Goal: Information Seeking & Learning: Learn about a topic

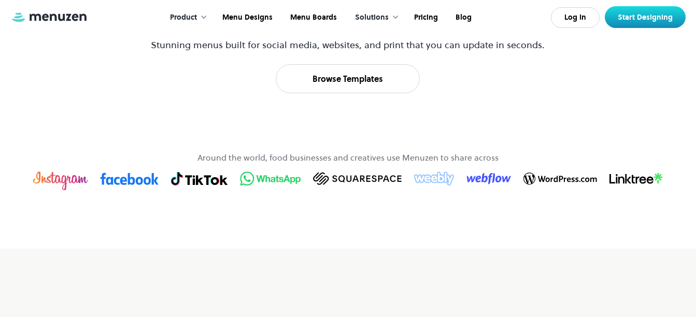
scroll to position [578, 0]
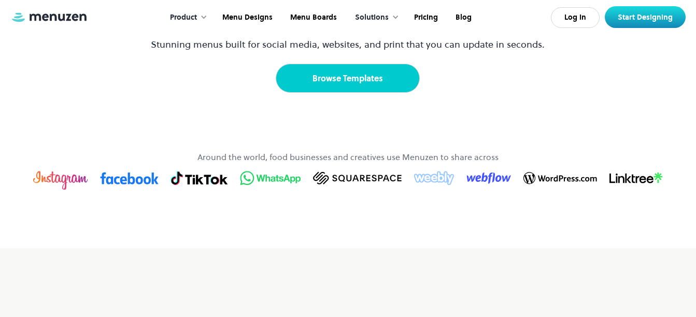
click at [347, 93] on link "Browse Templates" at bounding box center [348, 78] width 144 height 29
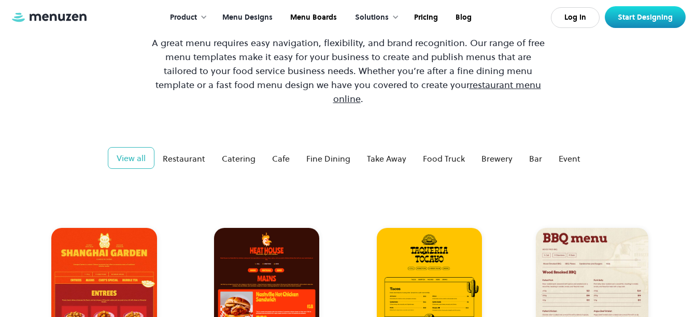
scroll to position [106, 0]
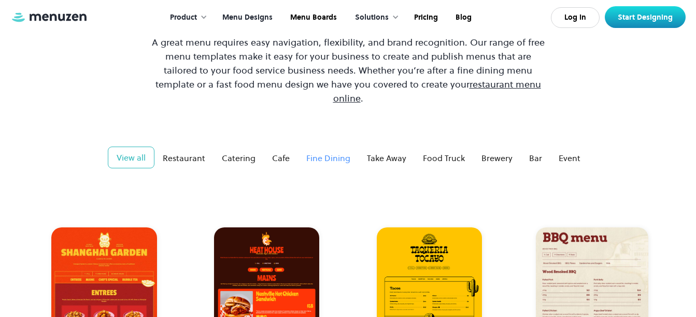
click at [322, 152] on div "Fine Dining" at bounding box center [328, 158] width 44 height 12
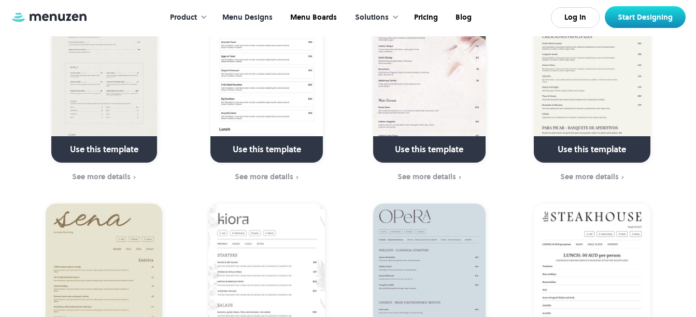
scroll to position [558, 0]
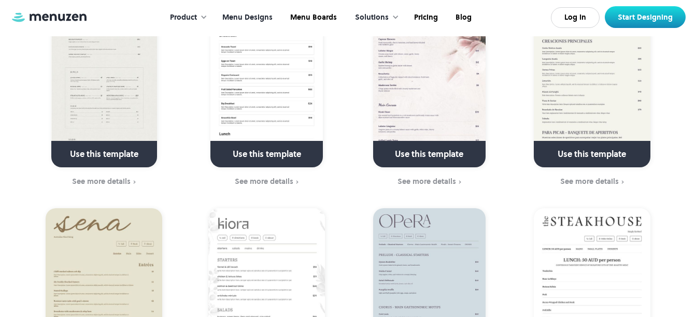
click at [585, 146] on link at bounding box center [592, 159] width 150 height 26
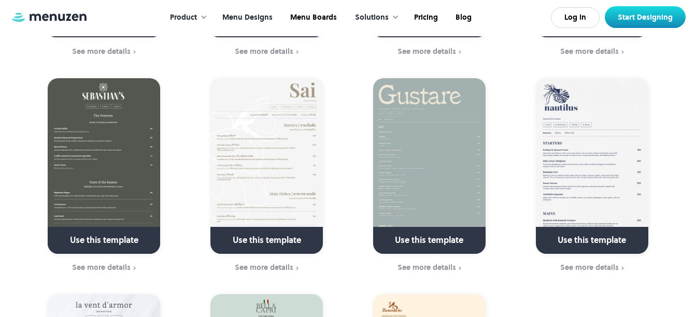
scroll to position [1123, 0]
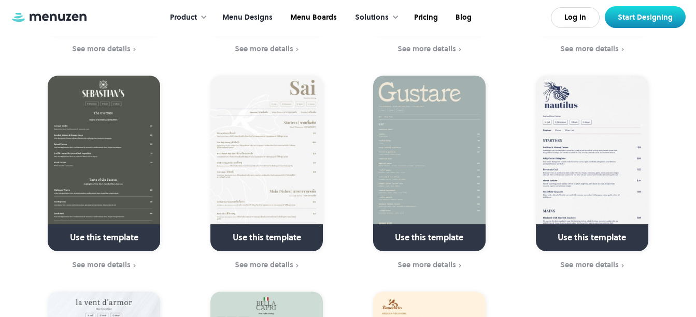
click at [574, 234] on link at bounding box center [592, 242] width 150 height 26
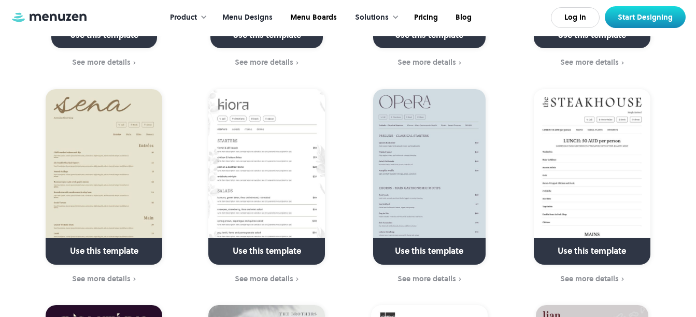
scroll to position [669, 0]
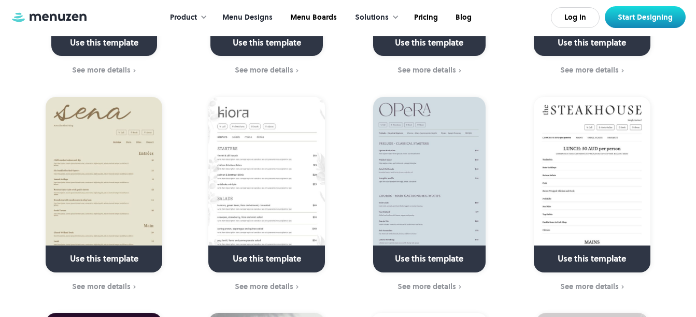
click at [206, 12] on div "Product" at bounding box center [186, 18] width 53 height 32
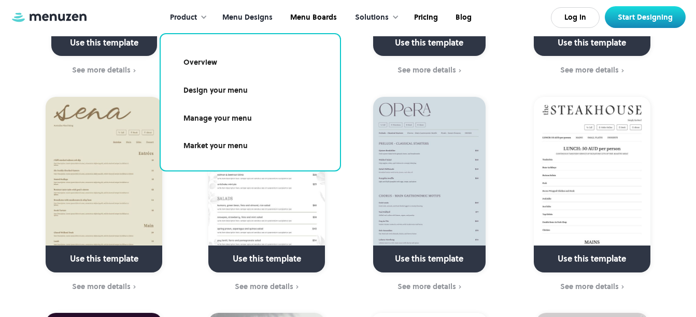
click at [203, 71] on link "Overview" at bounding box center [250, 63] width 154 height 24
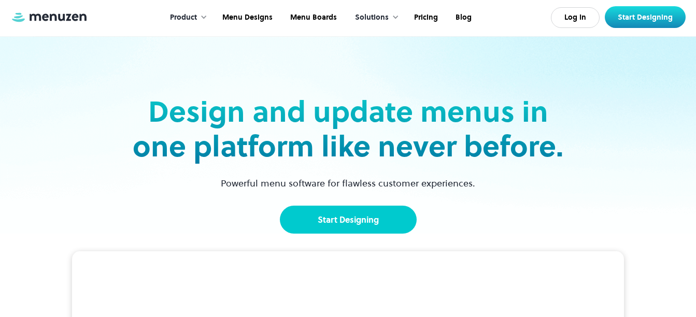
click at [355, 218] on link "Start Designing" at bounding box center [348, 220] width 137 height 28
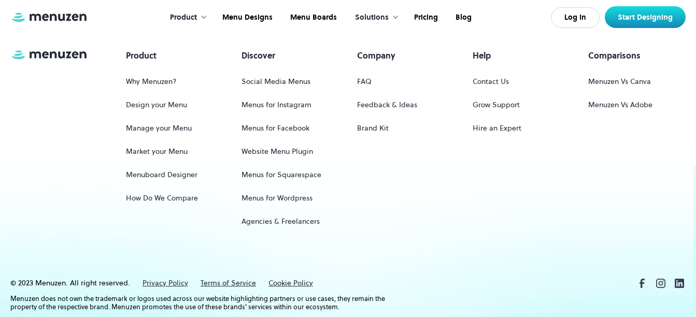
scroll to position [910, 0]
click at [173, 194] on link "How Do We Compare" at bounding box center [162, 197] width 72 height 19
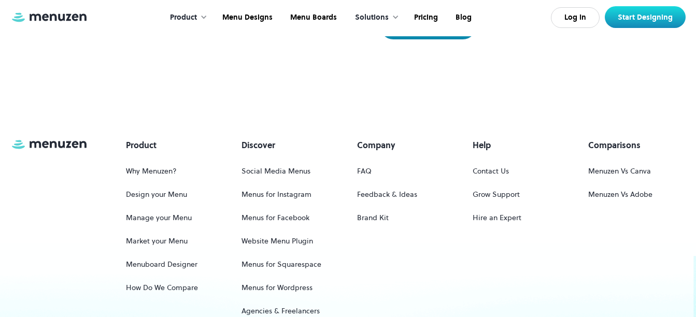
scroll to position [713, 0]
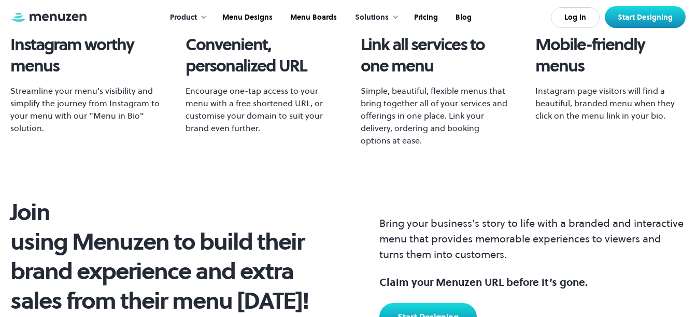
scroll to position [413, 0]
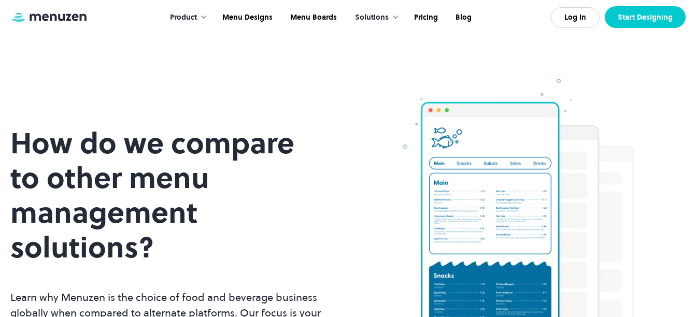
click at [677, 22] on link "Start Designing" at bounding box center [645, 17] width 81 height 22
click at [241, 21] on link "Menu Designs" at bounding box center [246, 18] width 68 height 32
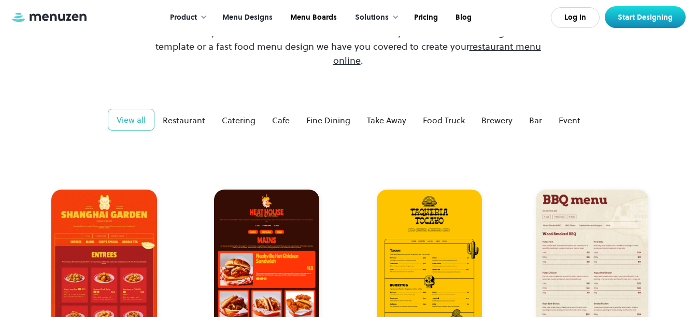
scroll to position [145, 0]
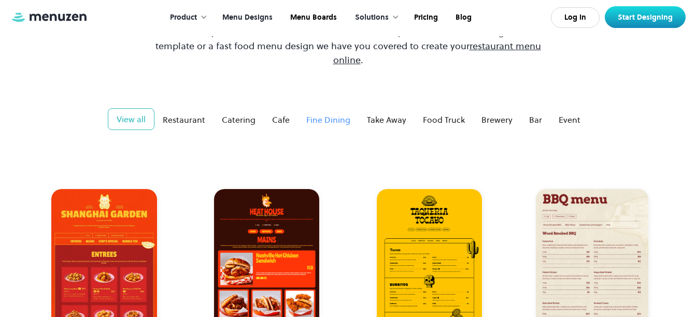
click at [333, 113] on div "Fine Dining" at bounding box center [328, 119] width 44 height 12
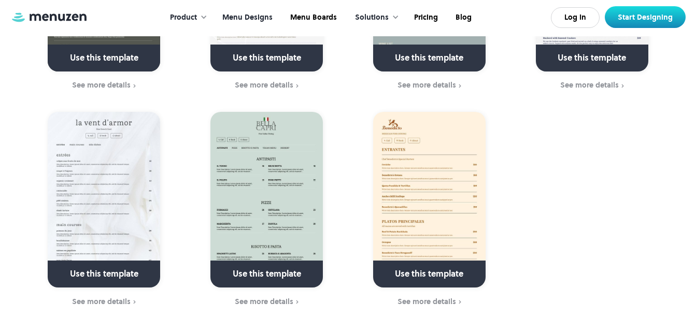
scroll to position [1304, 0]
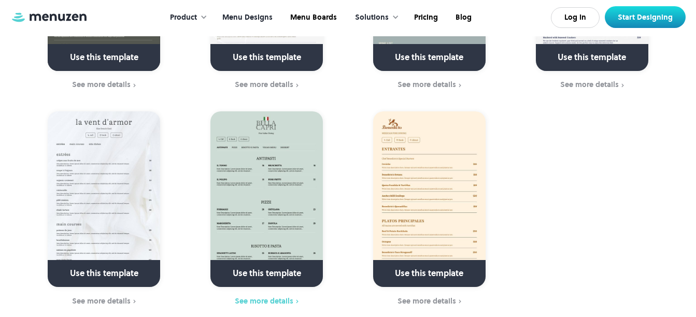
click at [285, 297] on div "See more details" at bounding box center [264, 301] width 59 height 8
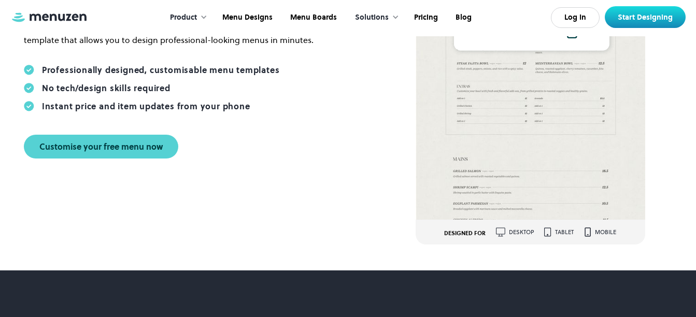
scroll to position [261, 0]
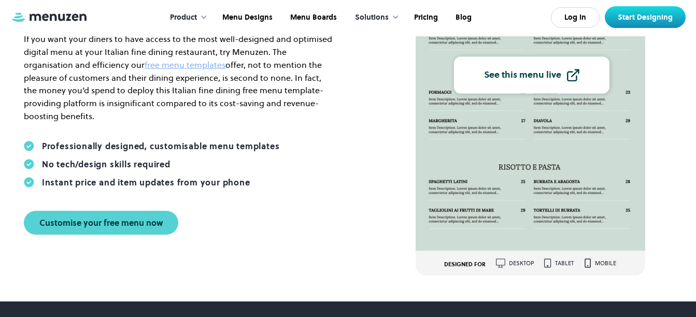
scroll to position [204, 0]
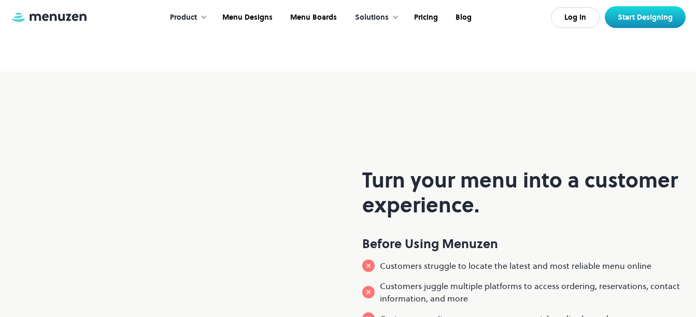
scroll to position [751, 0]
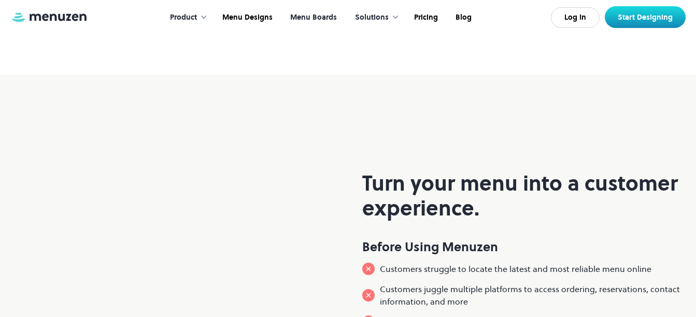
click at [303, 16] on link "Menu Boards" at bounding box center [312, 18] width 64 height 32
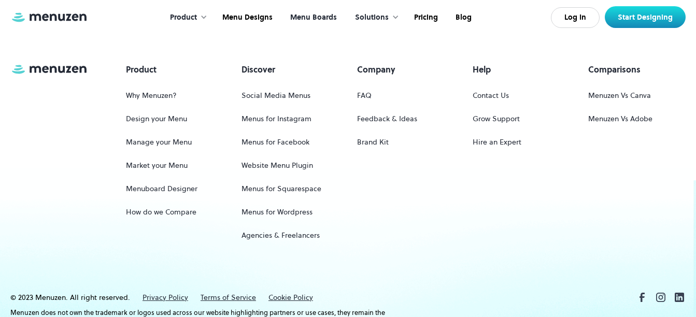
scroll to position [1496, 0]
click at [261, 18] on link "Menu Designs" at bounding box center [246, 18] width 68 height 32
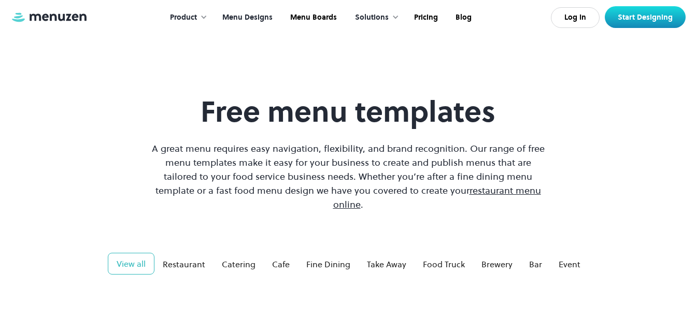
click at [129, 258] on div "View all" at bounding box center [131, 264] width 29 height 12
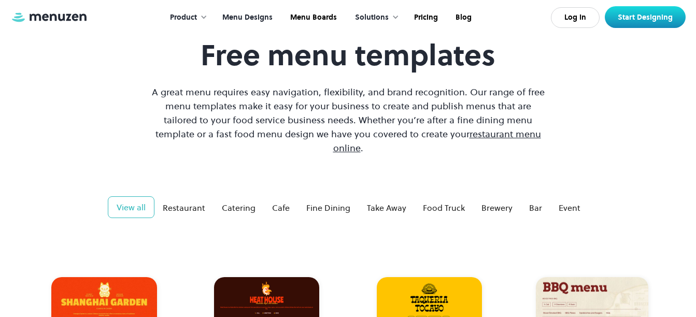
scroll to position [63, 0]
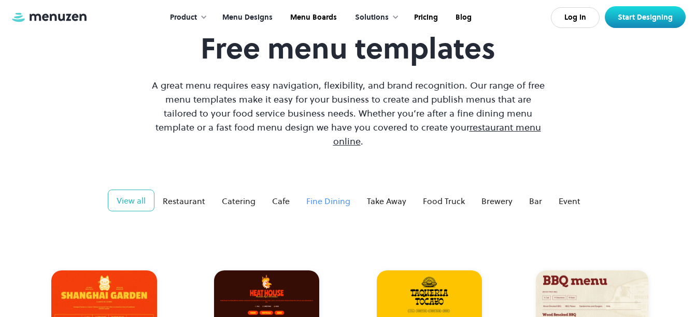
click at [327, 195] on div "Fine Dining" at bounding box center [328, 201] width 44 height 12
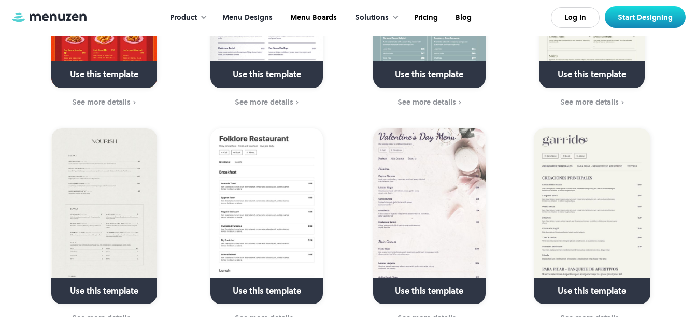
scroll to position [422, 0]
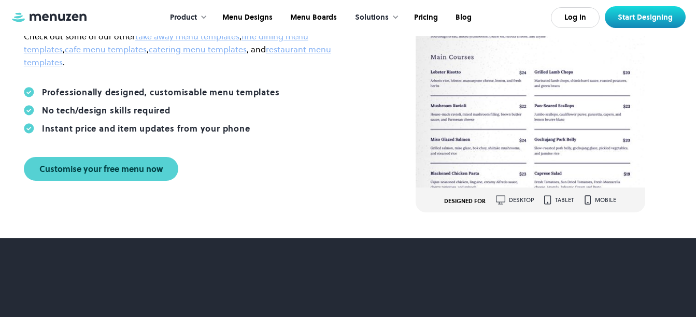
scroll to position [267, 0]
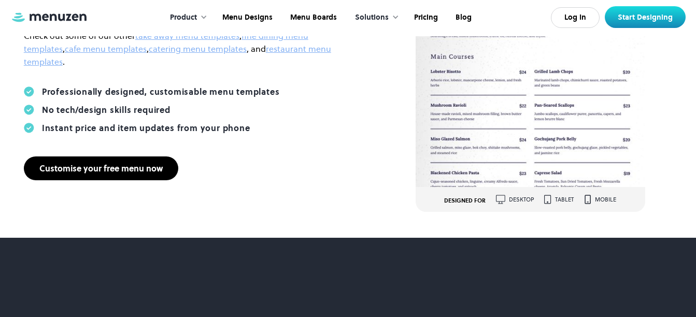
click at [128, 177] on link "Customise your free menu now" at bounding box center [101, 168] width 154 height 24
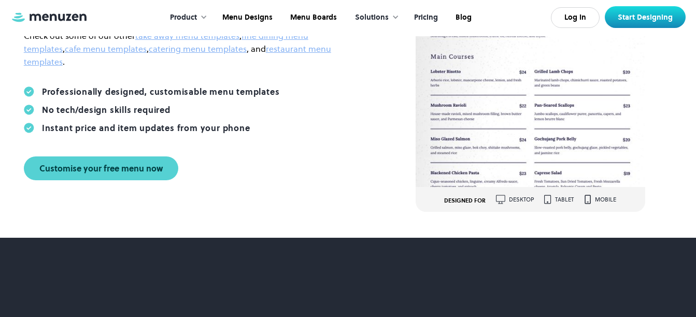
click at [426, 16] on link "Pricing" at bounding box center [424, 18] width 41 height 32
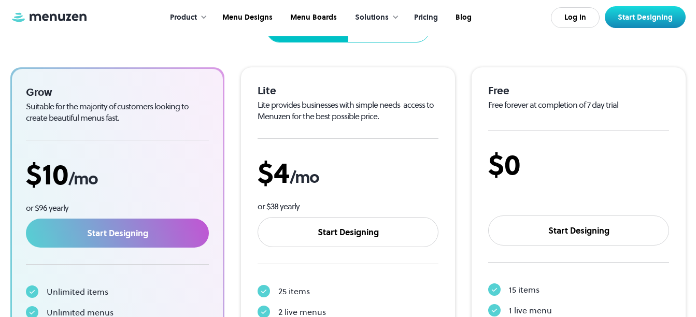
scroll to position [158, 0]
click at [532, 118] on div "Free Free forever at completion of 7 day trial $0 Start Designing 15 items 1 li…" at bounding box center [578, 213] width 181 height 258
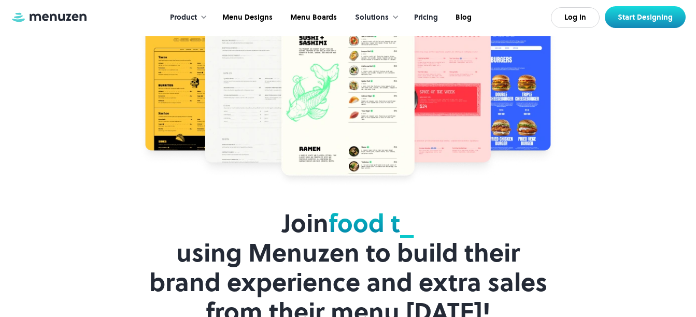
scroll to position [2277, 0]
